Goal: Find contact information: Find contact information

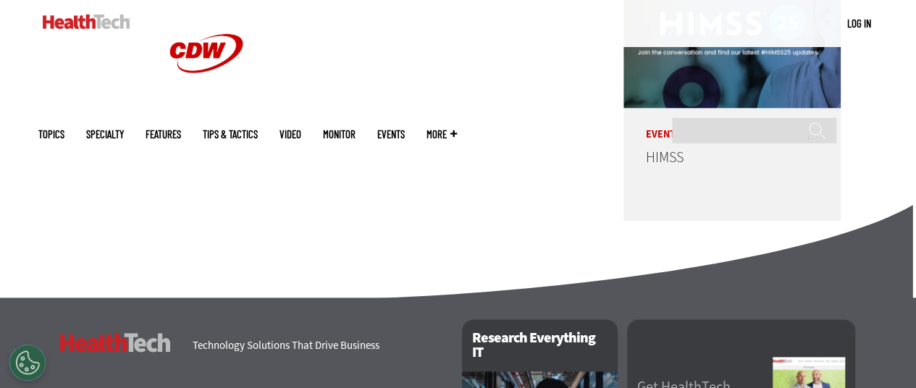
scroll to position [3818, 0]
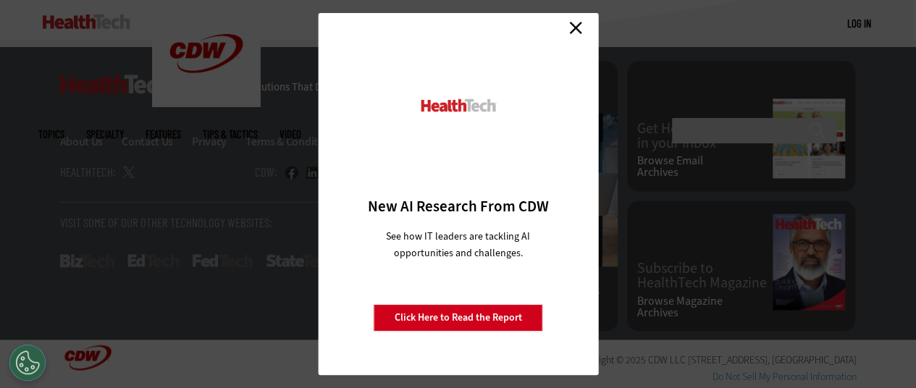
click at [576, 26] on link "Close" at bounding box center [576, 28] width 22 height 22
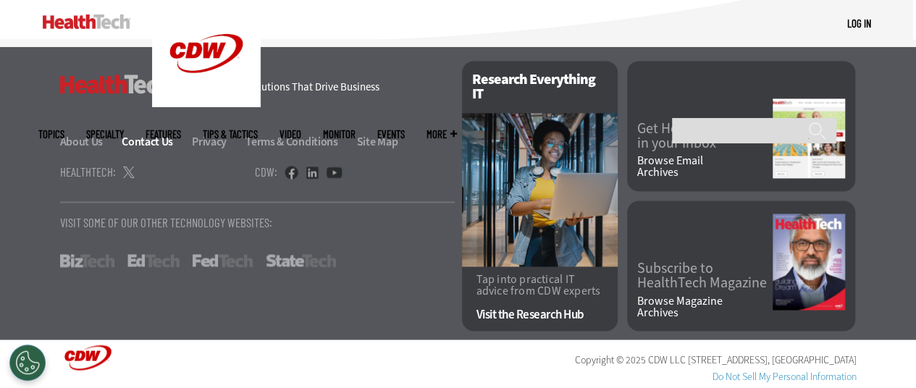
click at [142, 140] on link "Contact Us" at bounding box center [156, 141] width 68 height 15
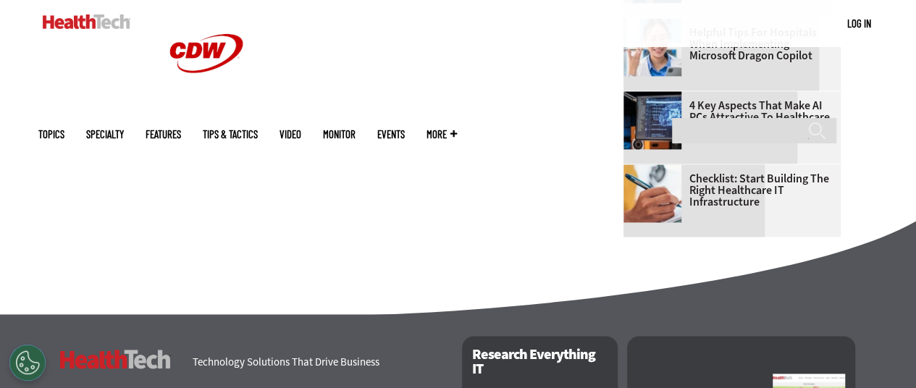
scroll to position [684, 0]
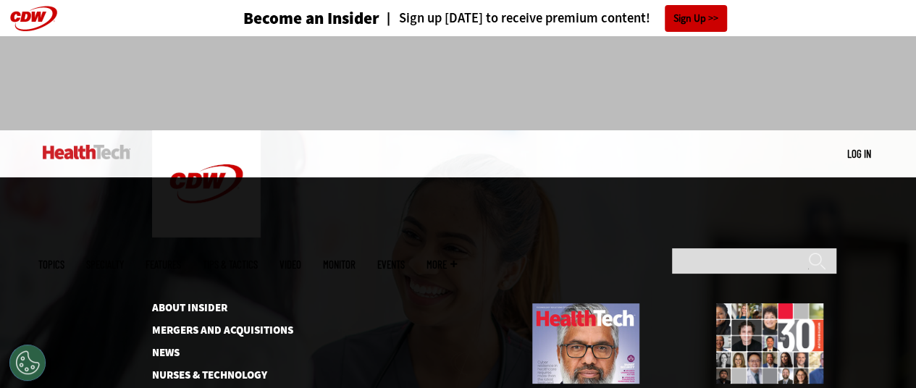
click at [457, 259] on span "More" at bounding box center [441, 264] width 30 height 11
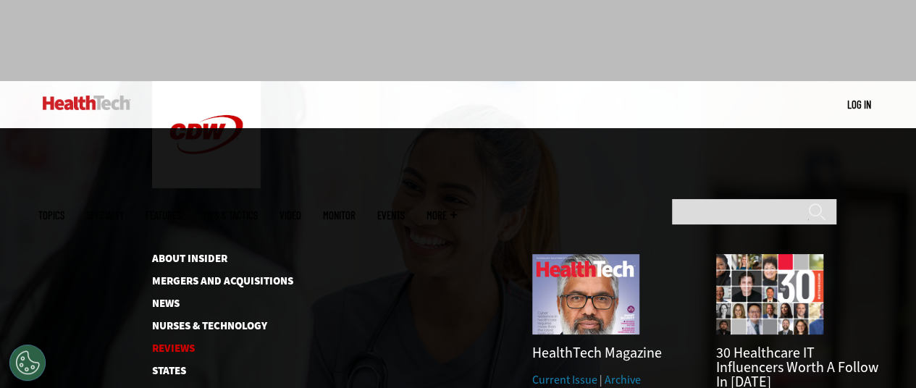
scroll to position [72, 0]
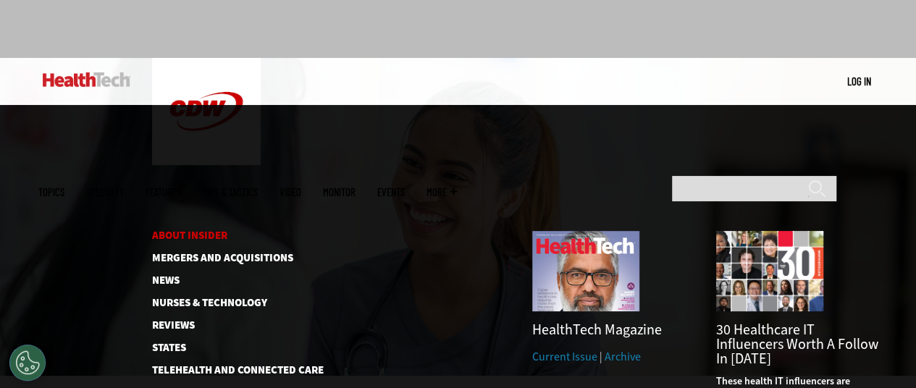
click at [214, 230] on link "About Insider" at bounding box center [226, 235] width 148 height 11
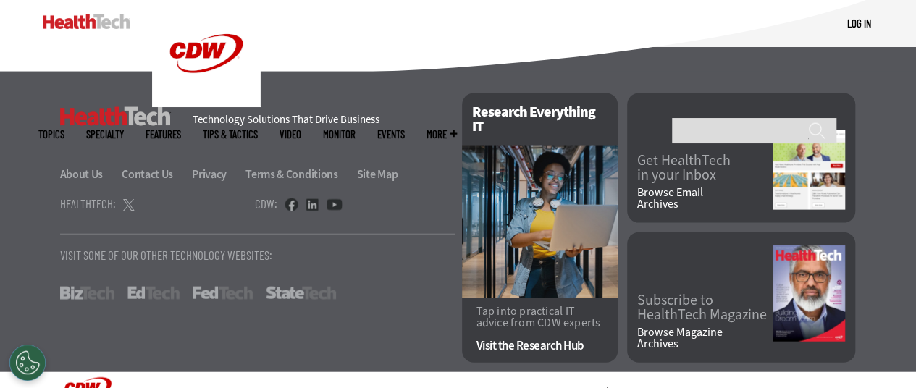
scroll to position [1524, 0]
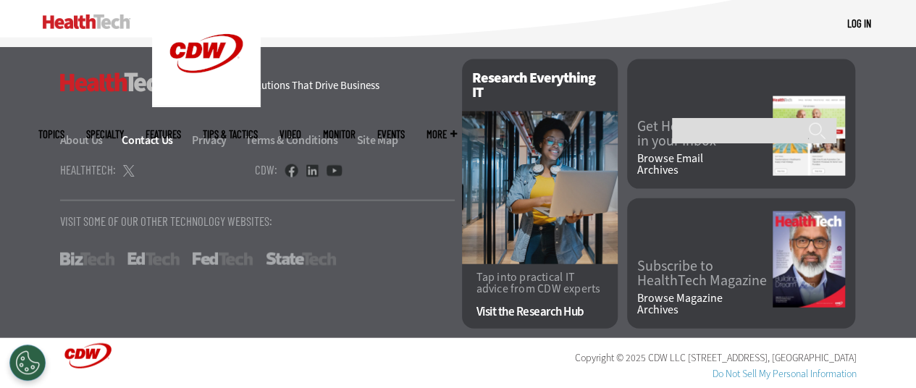
click at [135, 143] on link "Contact Us" at bounding box center [156, 139] width 68 height 15
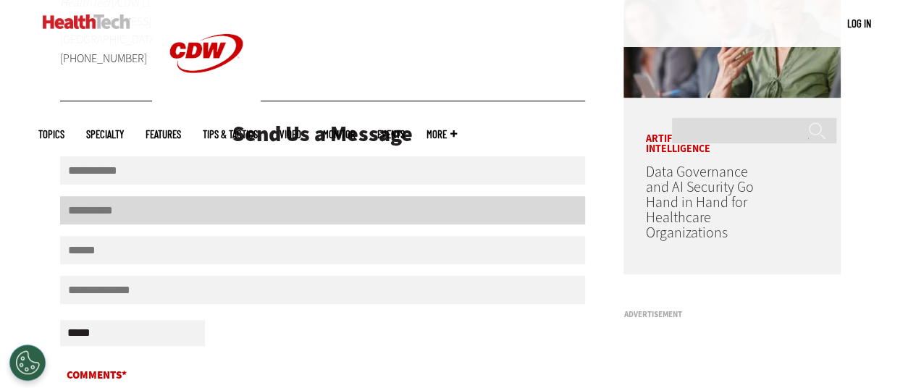
scroll to position [177, 0]
